Goal: Communication & Community: Answer question/provide support

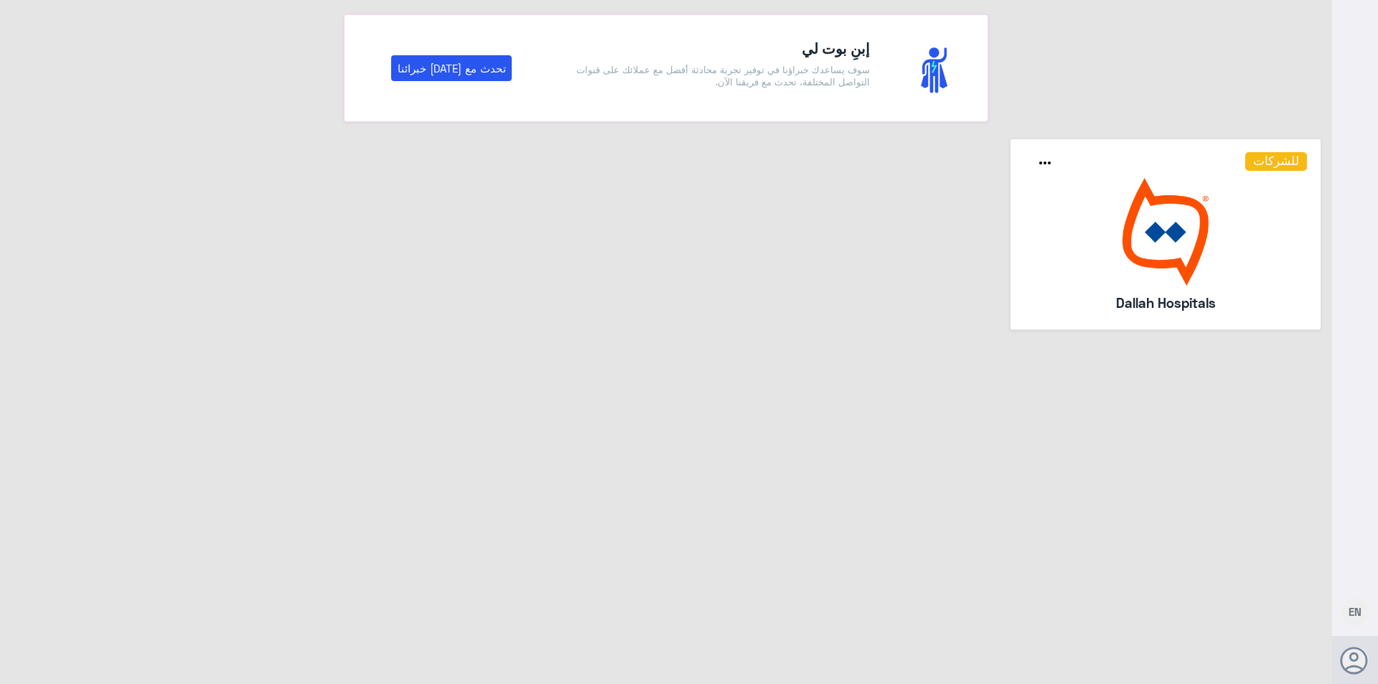
click at [1180, 253] on img at bounding box center [1167, 232] width 284 height 108
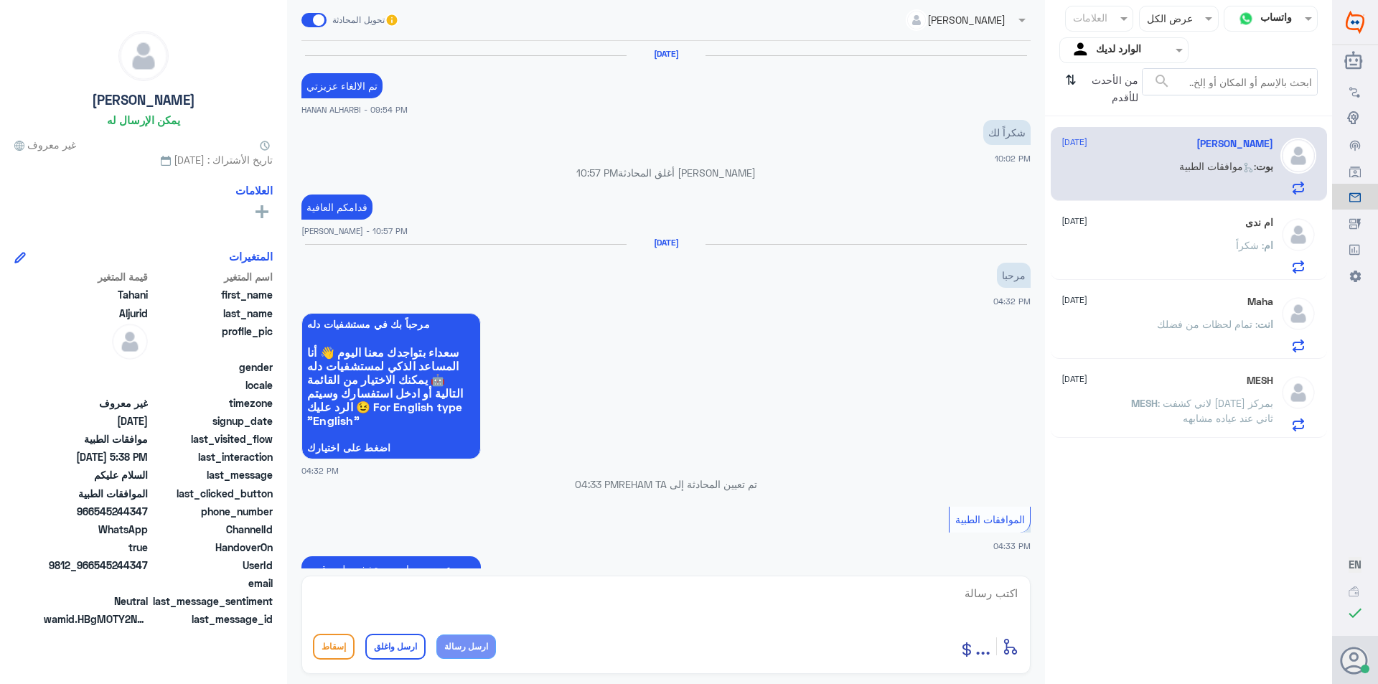
scroll to position [1199, 0]
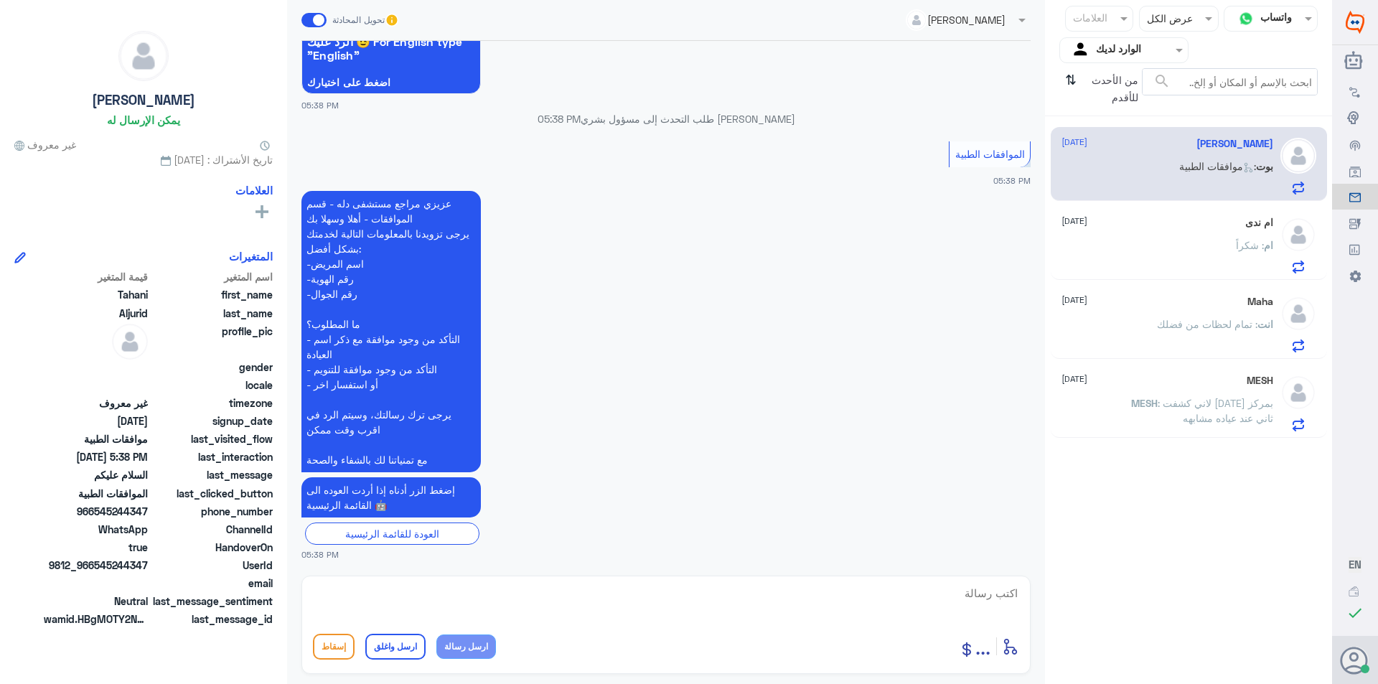
click at [1099, 262] on div "ام : شكراً" at bounding box center [1168, 257] width 212 height 32
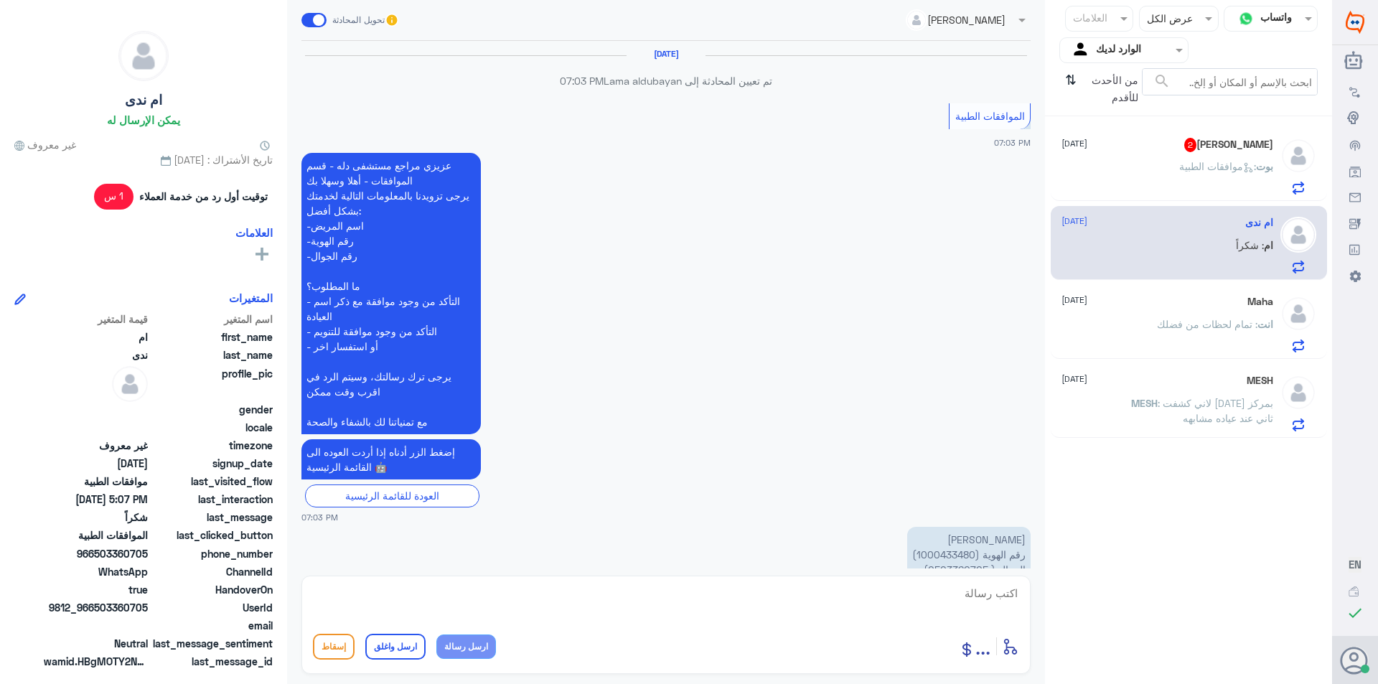
scroll to position [1185, 0]
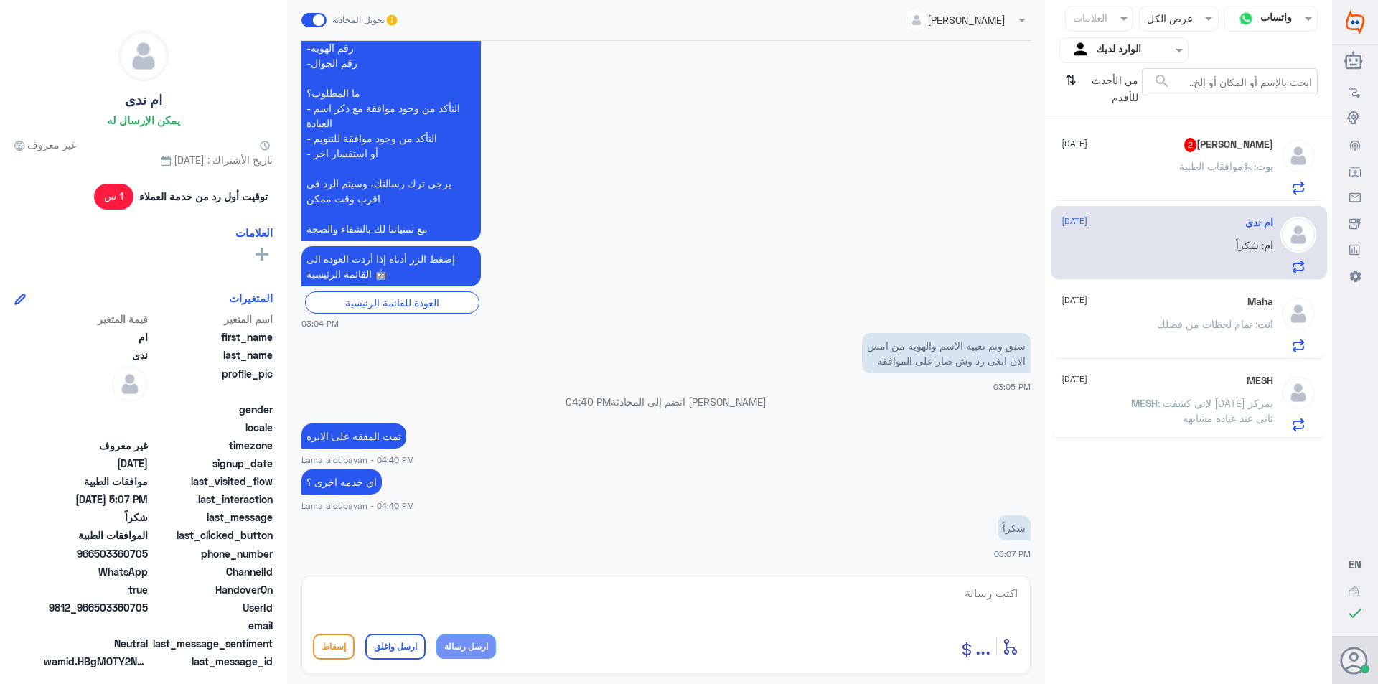
click at [719, 593] on textarea at bounding box center [666, 601] width 706 height 35
paste textarea "نشكر تواصلك مع مستشفيات دلة"
type textarea "نشكر تواصلك مع مستشفيات دلة"
click at [377, 645] on button "ارسل واغلق" at bounding box center [395, 647] width 60 height 26
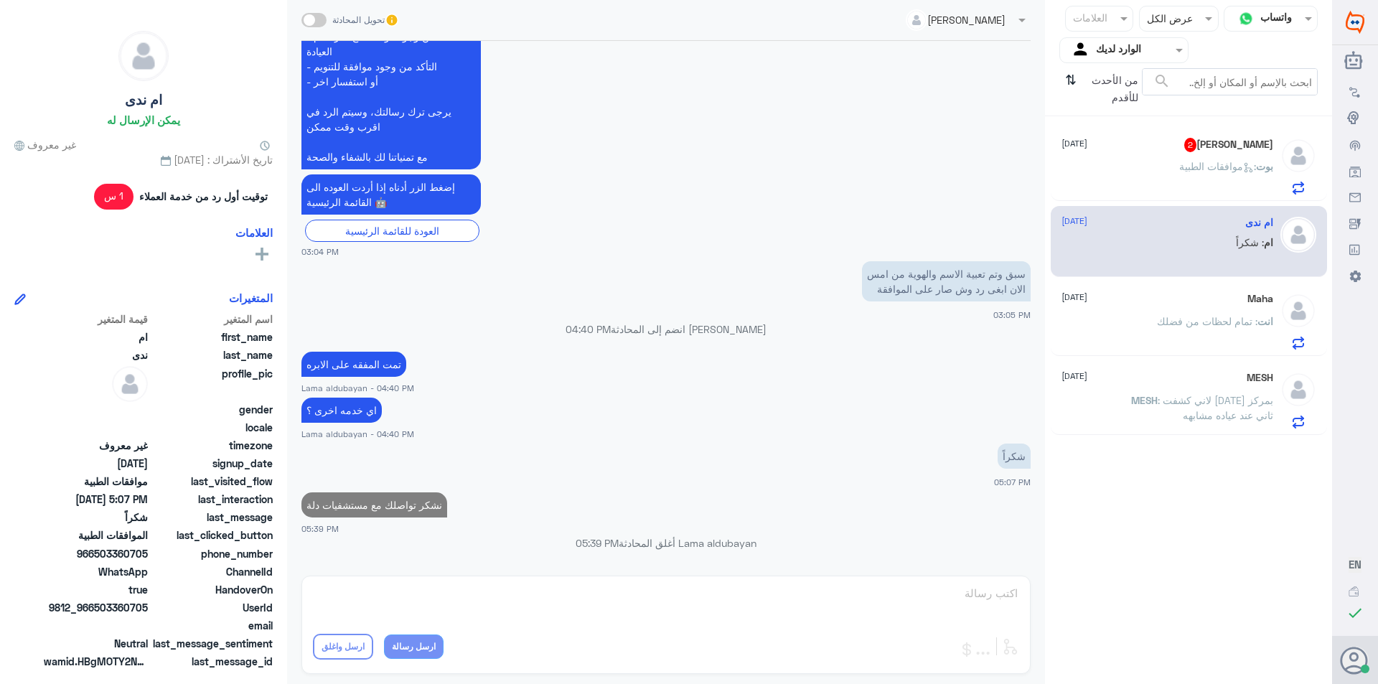
scroll to position [1228, 0]
click at [1104, 151] on div "[PERSON_NAME] 2 [DATE]" at bounding box center [1168, 145] width 212 height 14
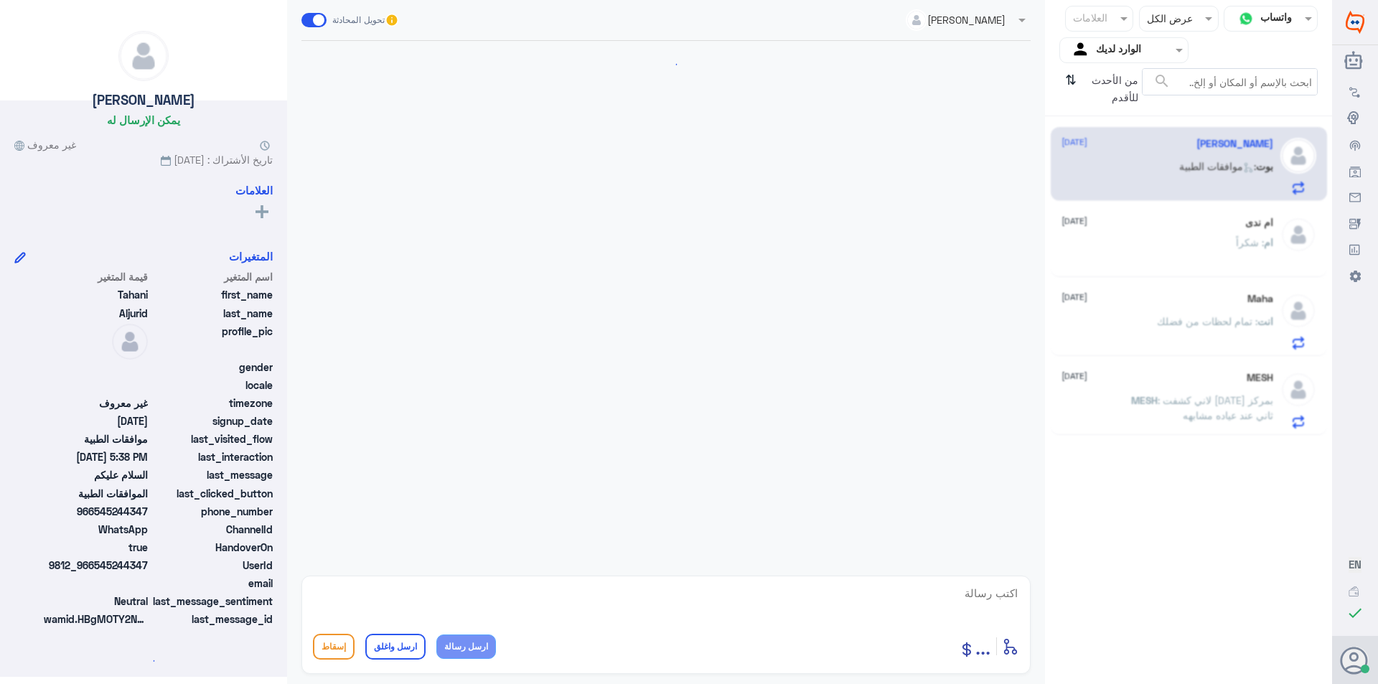
scroll to position [1199, 0]
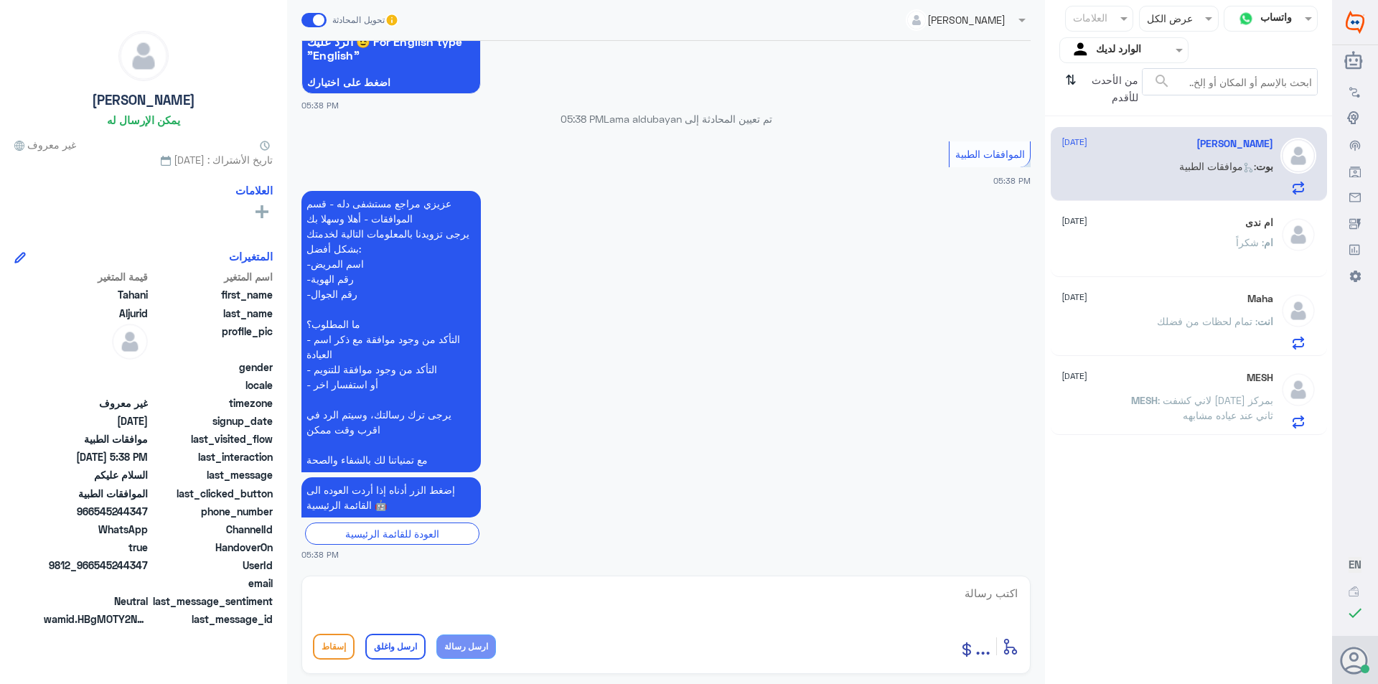
click at [1223, 340] on p "انت : تمام لحظات من فضلك" at bounding box center [1215, 332] width 116 height 36
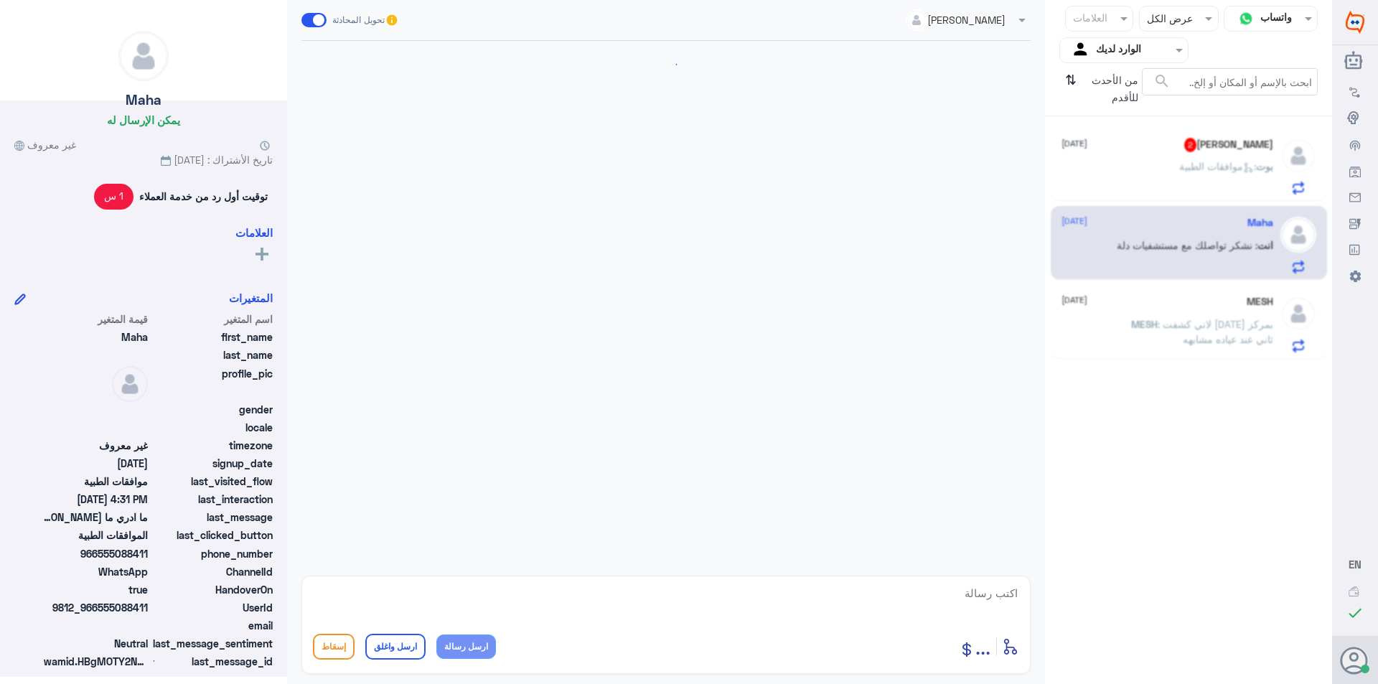
scroll to position [940, 0]
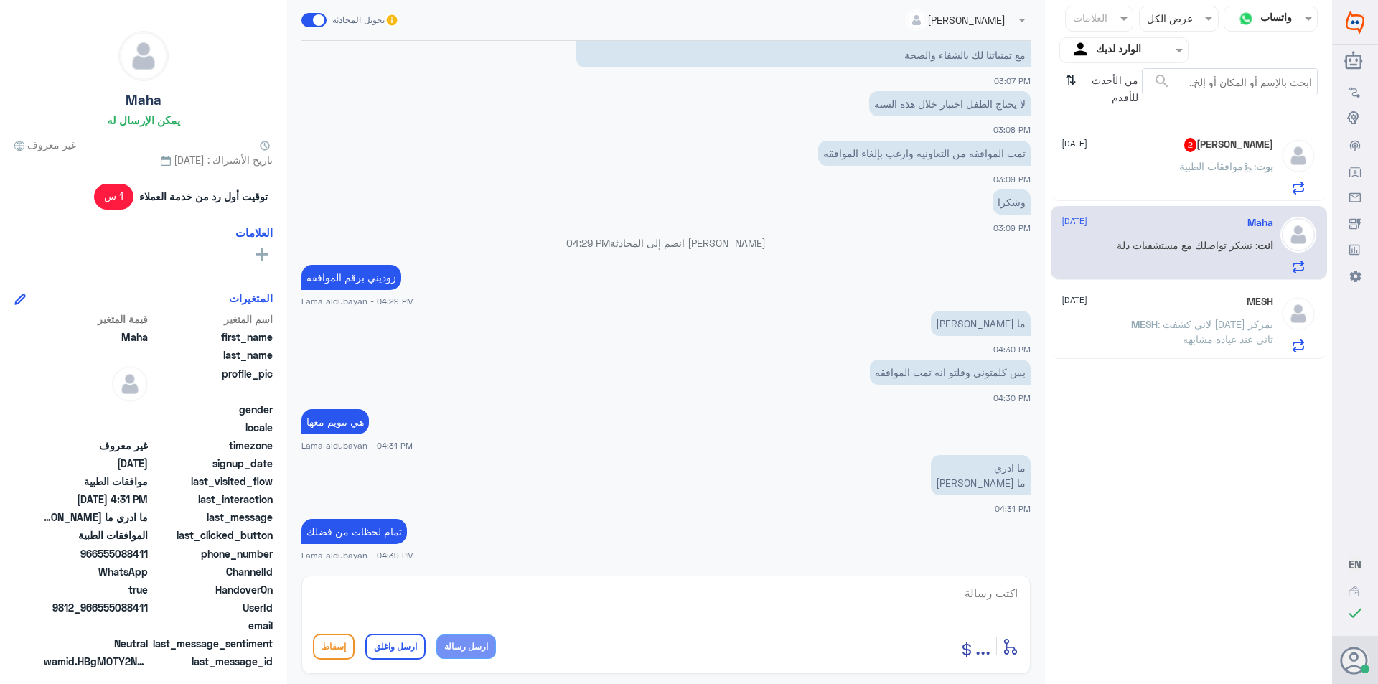
click at [1196, 157] on div "Tahani Aljurid 2 [DATE] بوت : موافقات الطبية" at bounding box center [1168, 166] width 212 height 57
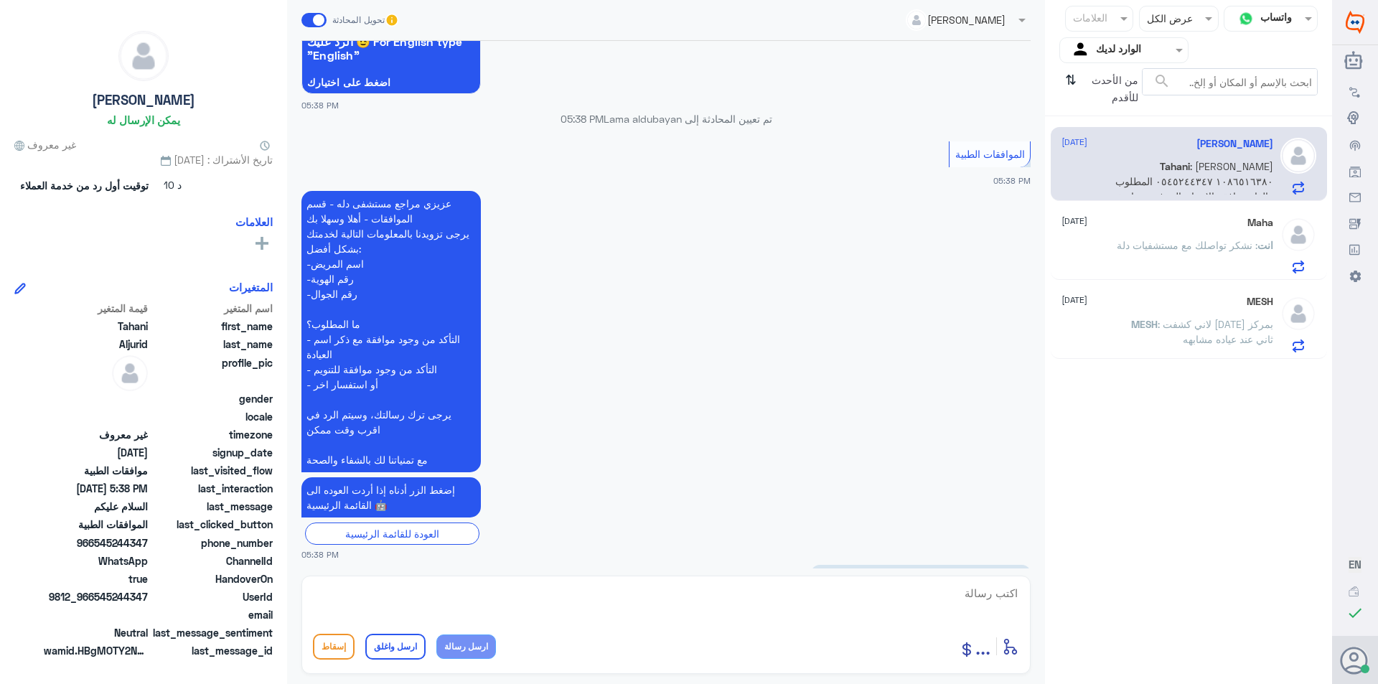
scroll to position [1338, 0]
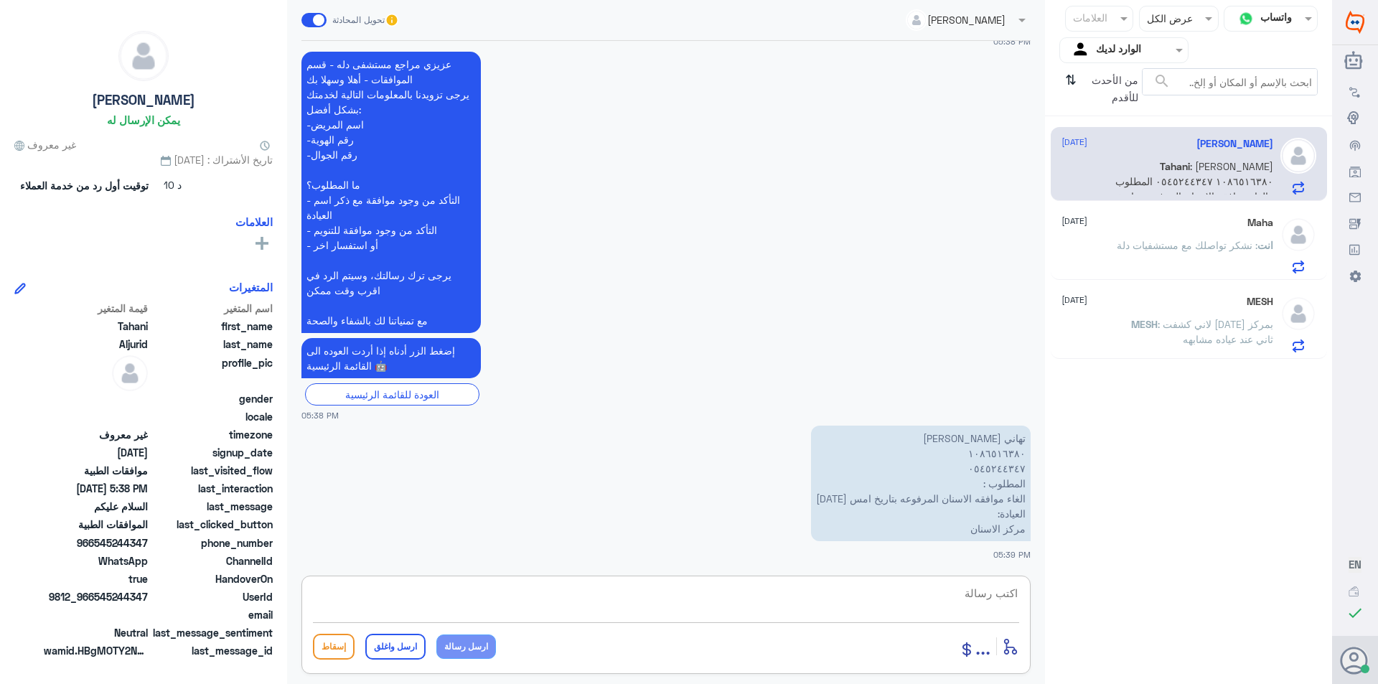
click at [974, 594] on textarea at bounding box center [666, 601] width 706 height 35
type textarea "1086516380"
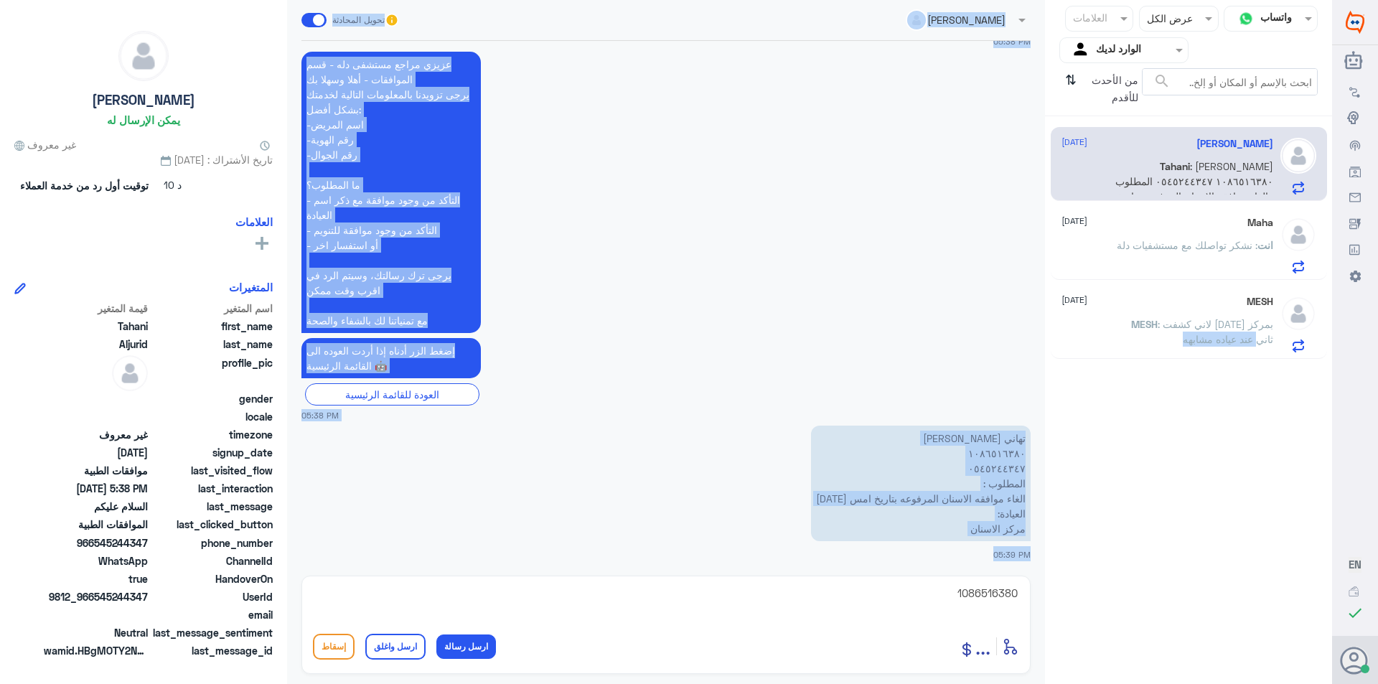
drag, startPoint x: 896, startPoint y: 573, endPoint x: 1142, endPoint y: 602, distance: 247.9
click at [1144, 602] on div "قناة واتساب Status × عرض الكل العلامات Agent Filter الوارد لديك search من الأحد…" at bounding box center [666, 344] width 1333 height 689
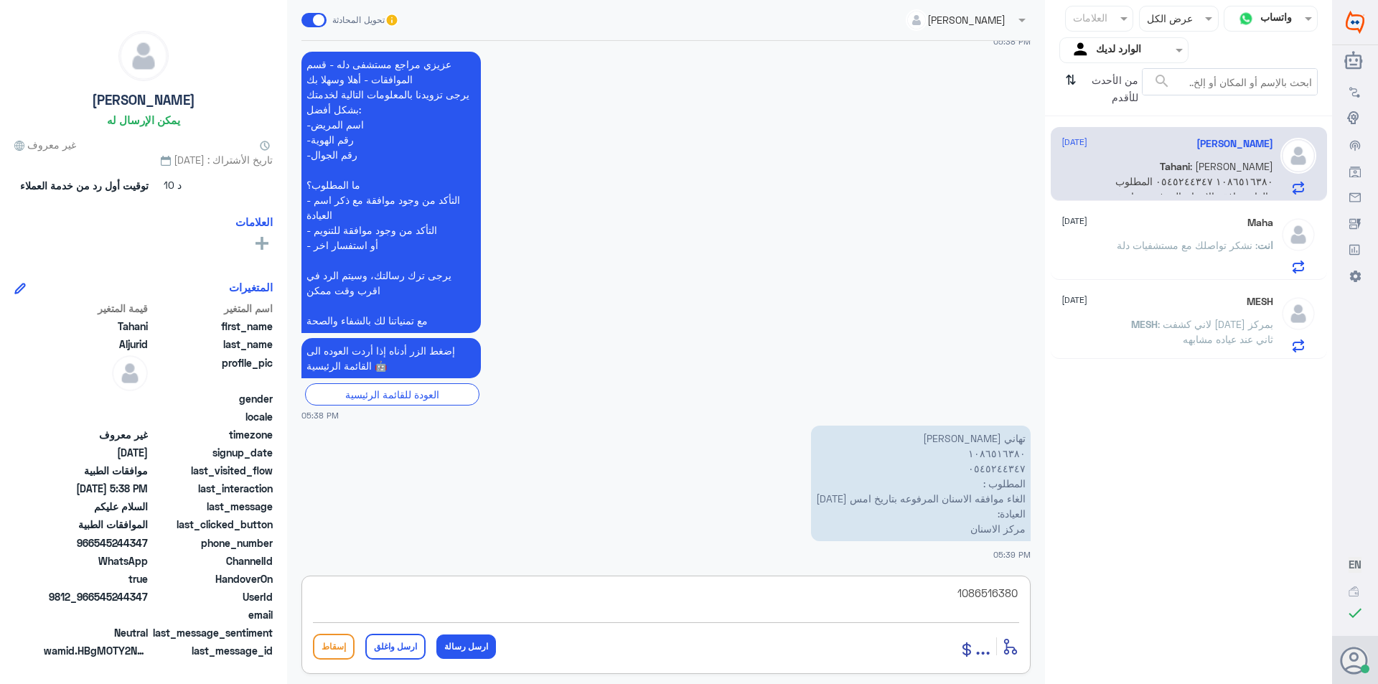
drag, startPoint x: 980, startPoint y: 593, endPoint x: 1129, endPoint y: 604, distance: 149.7
click at [1129, 604] on div "قناة واتساب Status × عرض الكل العلامات Agent Filter الوارد لديك search من الأحد…" at bounding box center [666, 344] width 1333 height 689
drag, startPoint x: 709, startPoint y: 592, endPoint x: 724, endPoint y: 600, distance: 17.0
click at [710, 594] on textarea "1086516380" at bounding box center [666, 601] width 706 height 35
type textarea "j"
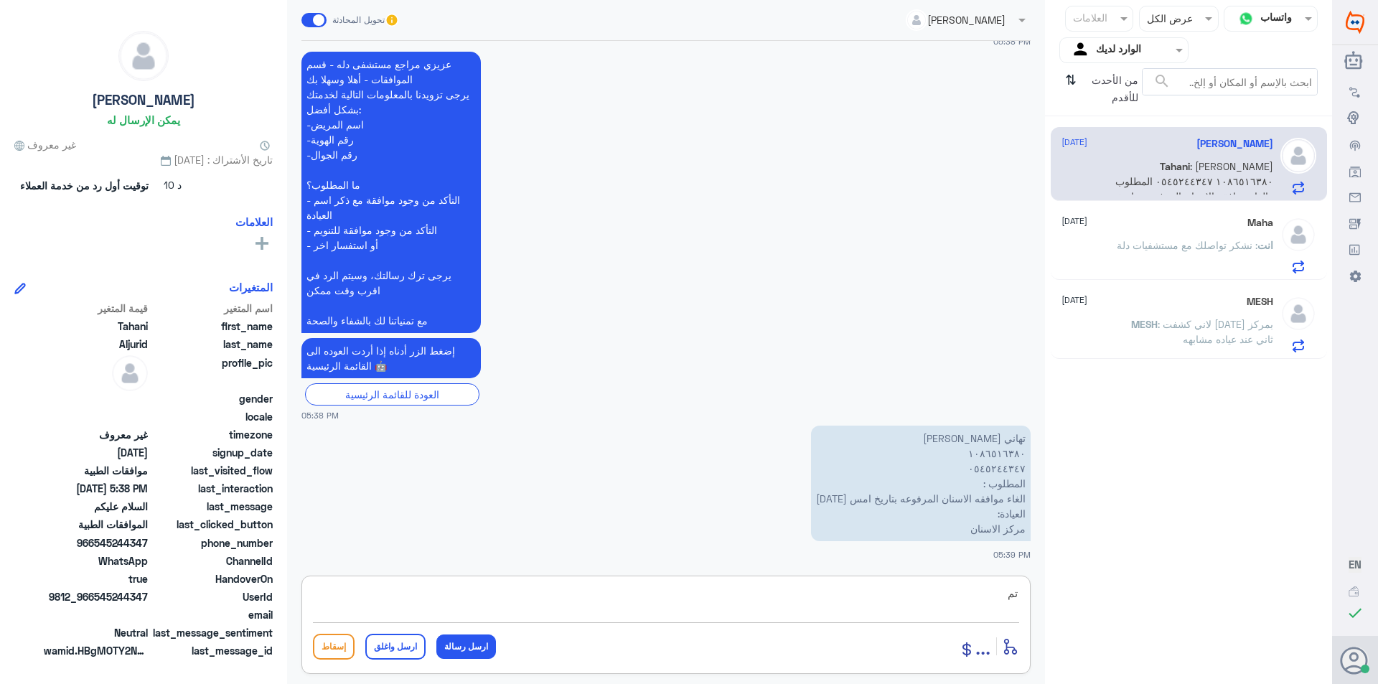
type textarea "تم"
